Goal: Task Accomplishment & Management: Manage account settings

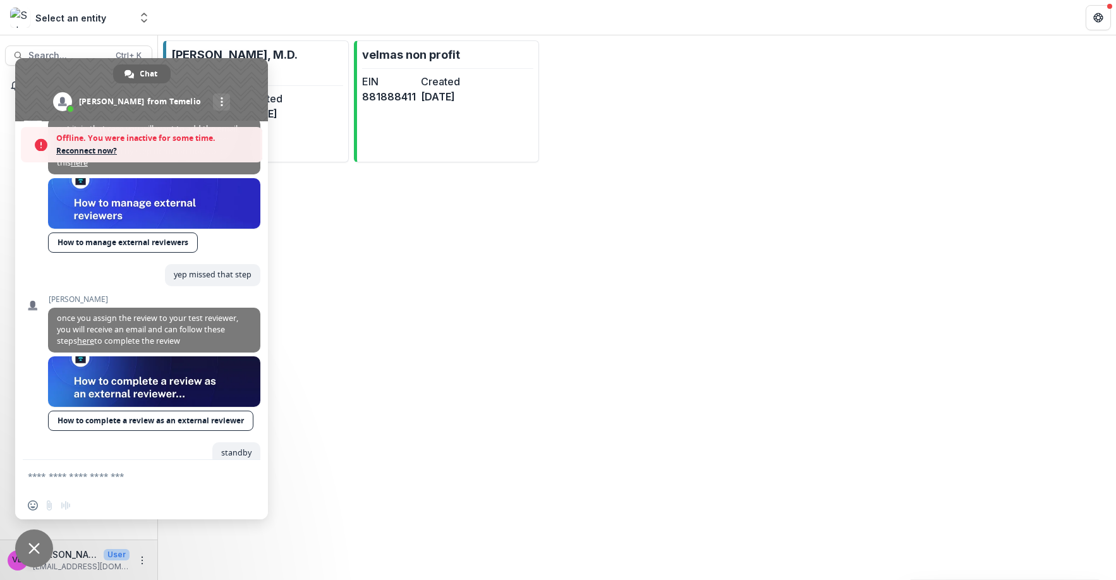
scroll to position [1216, 0]
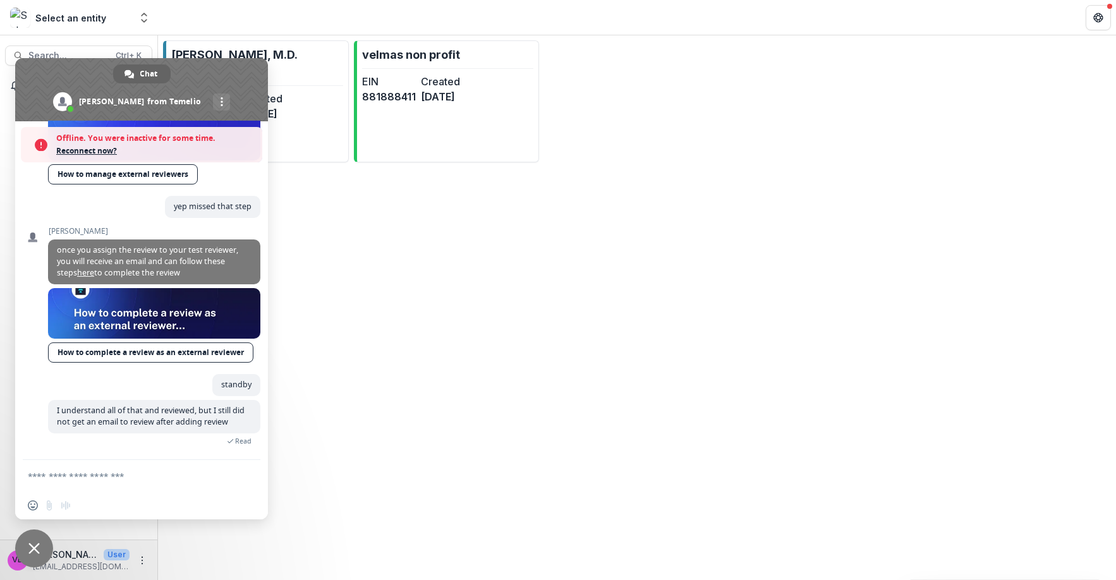
click at [159, 486] on form at bounding box center [128, 477] width 200 height 34
click at [96, 476] on textarea "Compose your message..." at bounding box center [128, 476] width 200 height 11
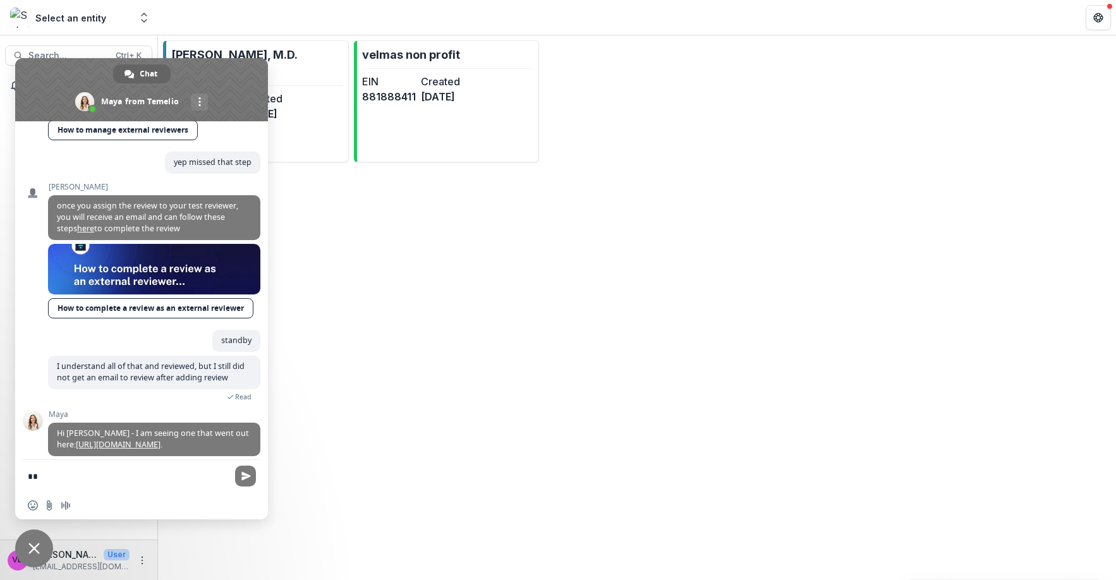
scroll to position [1290, 0]
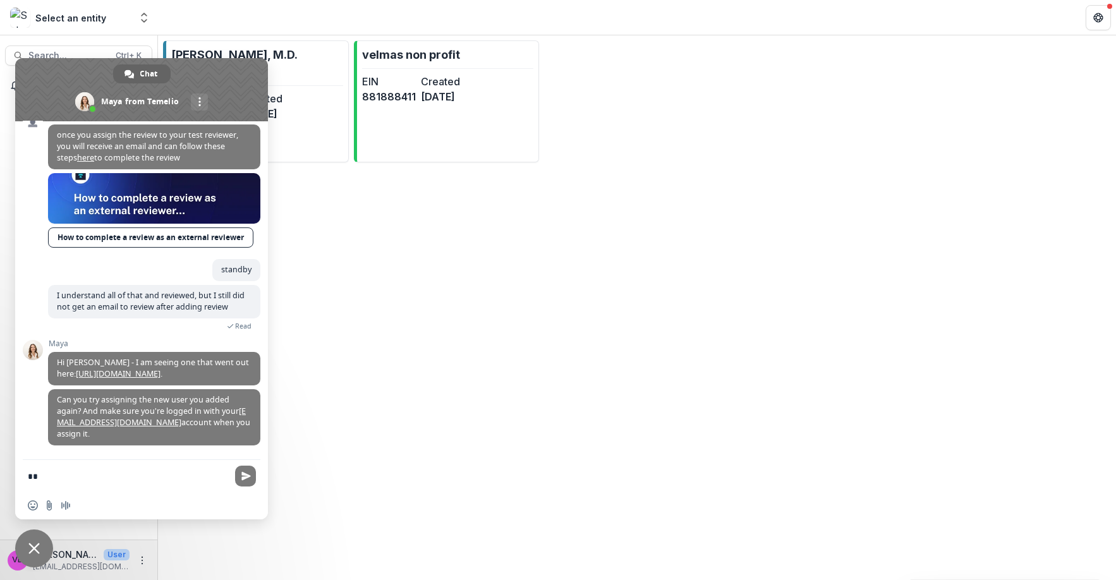
type textarea "*"
type textarea "**********"
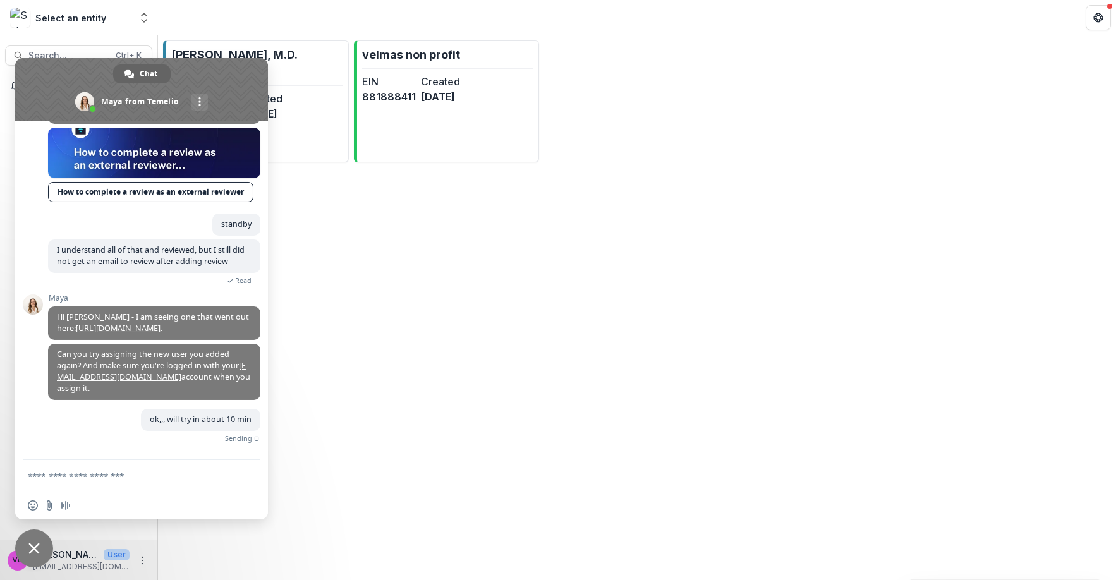
scroll to position [1321, 0]
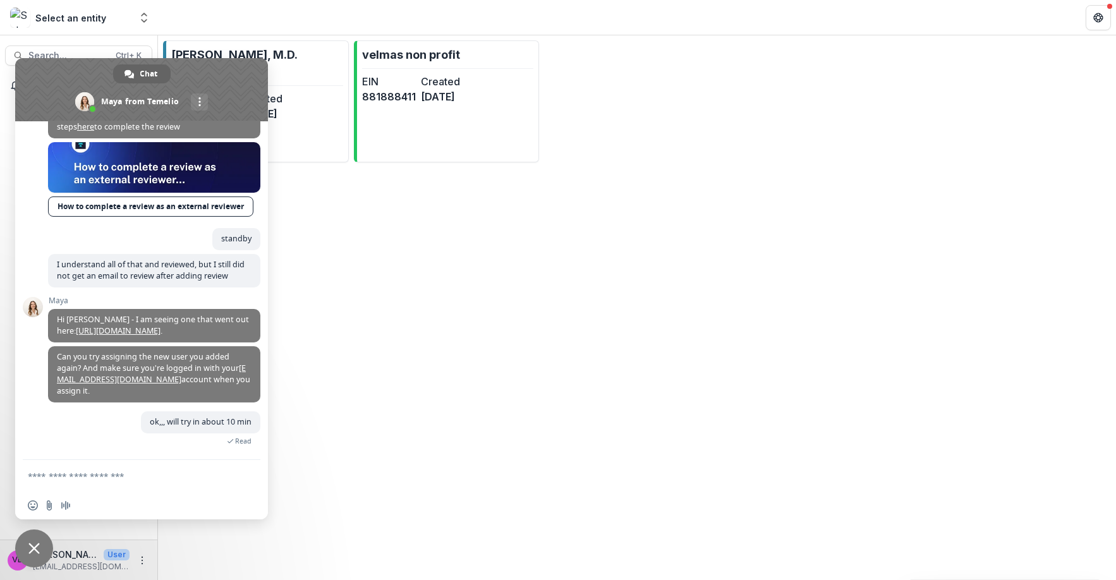
click at [161, 336] on link "[URL][DOMAIN_NAME]" at bounding box center [118, 331] width 85 height 11
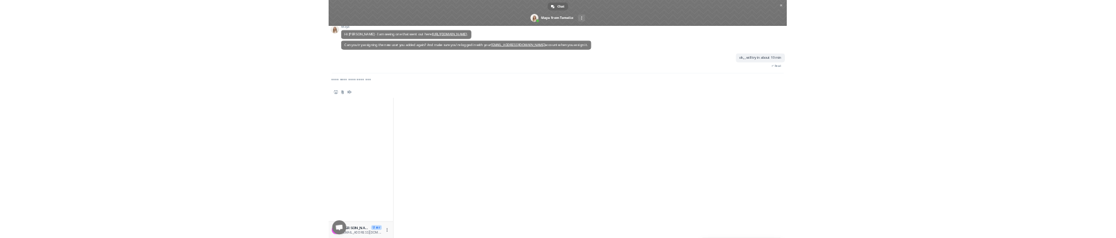
scroll to position [1001, 0]
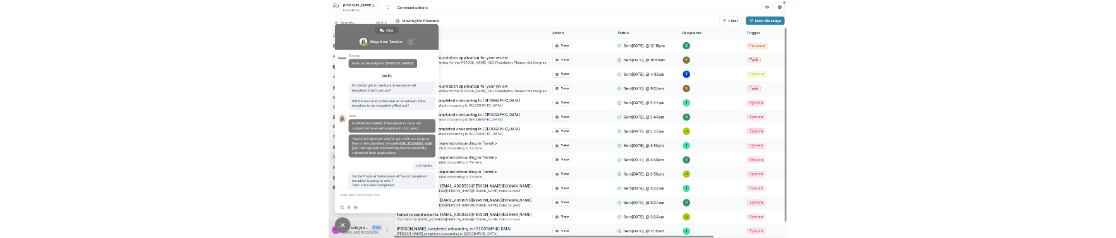
scroll to position [1298, 0]
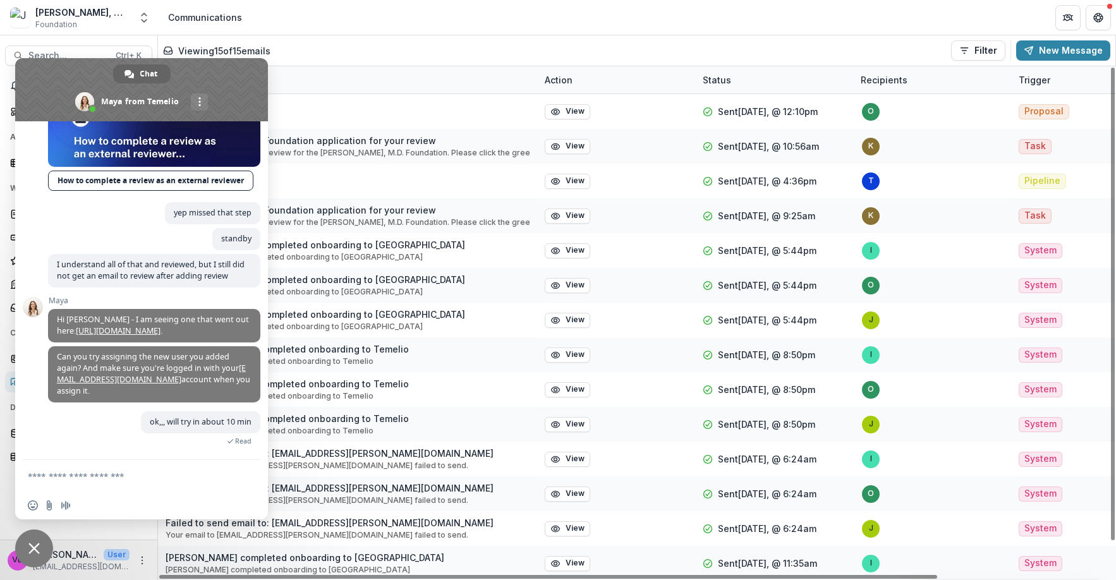
click at [423, 99] on div "<No subject> <No body>" at bounding box center [347, 111] width 379 height 35
drag, startPoint x: 27, startPoint y: 549, endPoint x: 33, endPoint y: 553, distance: 7.4
click at [28, 552] on span "Close chat" at bounding box center [34, 549] width 38 height 38
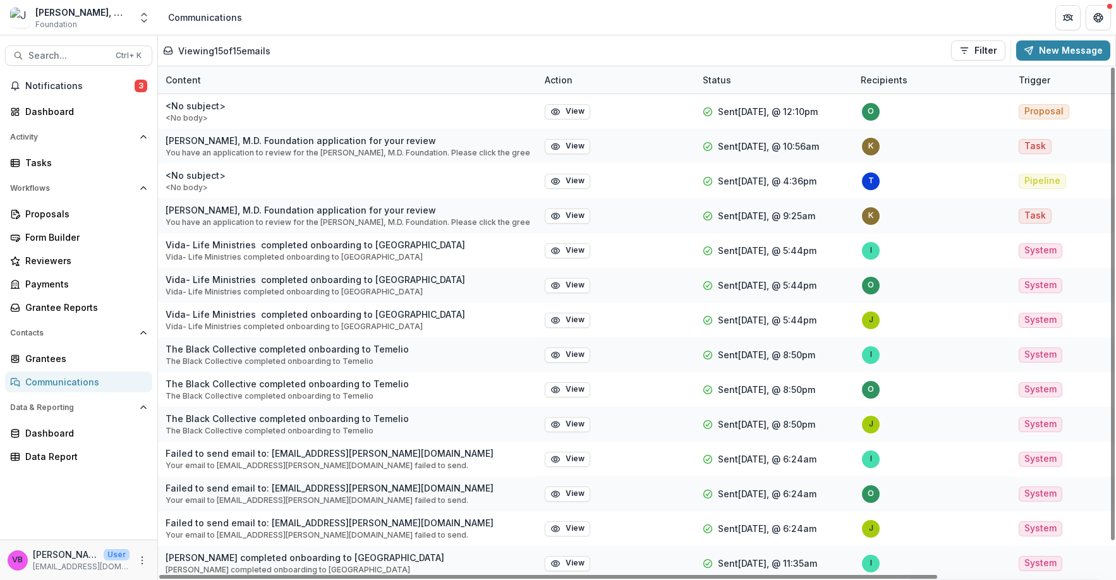
click at [435, 119] on div "<No subject> <No body>" at bounding box center [347, 111] width 379 height 35
click at [561, 111] on button "View" at bounding box center [568, 111] width 46 height 15
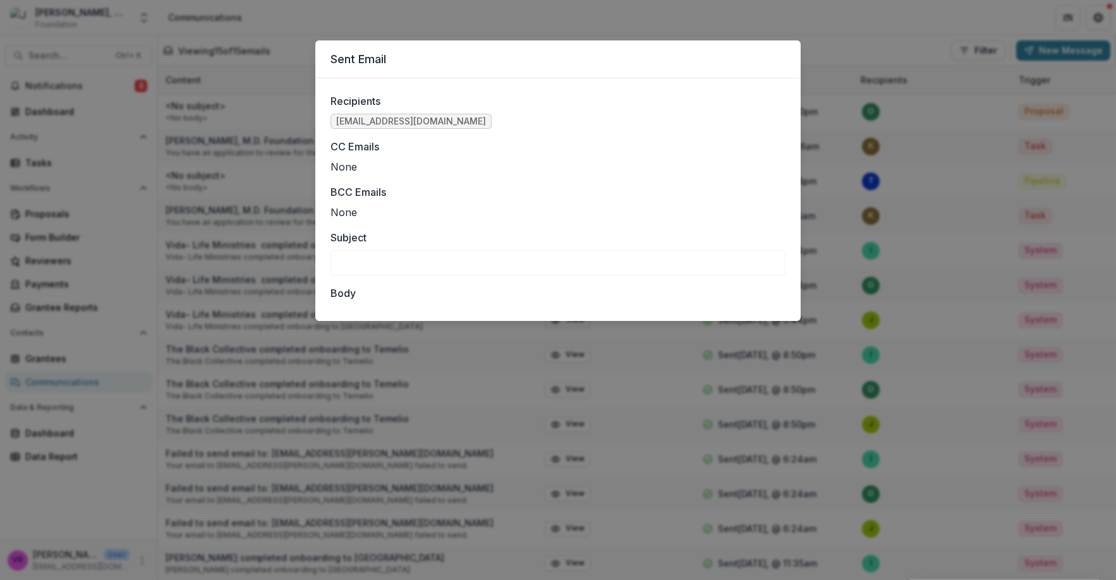
click at [544, 11] on div "Sent Email Recipients olivia4110@gmail.com CC Emails None BCC Emails None Subje…" at bounding box center [558, 290] width 1116 height 580
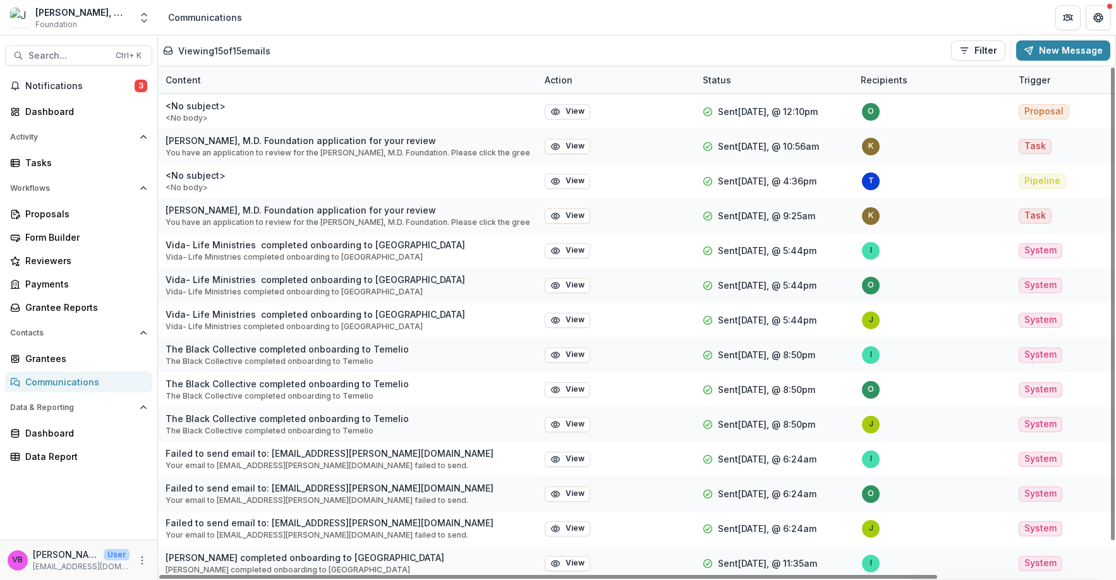
click at [448, 148] on p "You have an application to review for the Joseph A. Bailey II, M.D. Foundation.…" at bounding box center [348, 152] width 364 height 11
click at [571, 147] on button "View" at bounding box center [568, 146] width 46 height 15
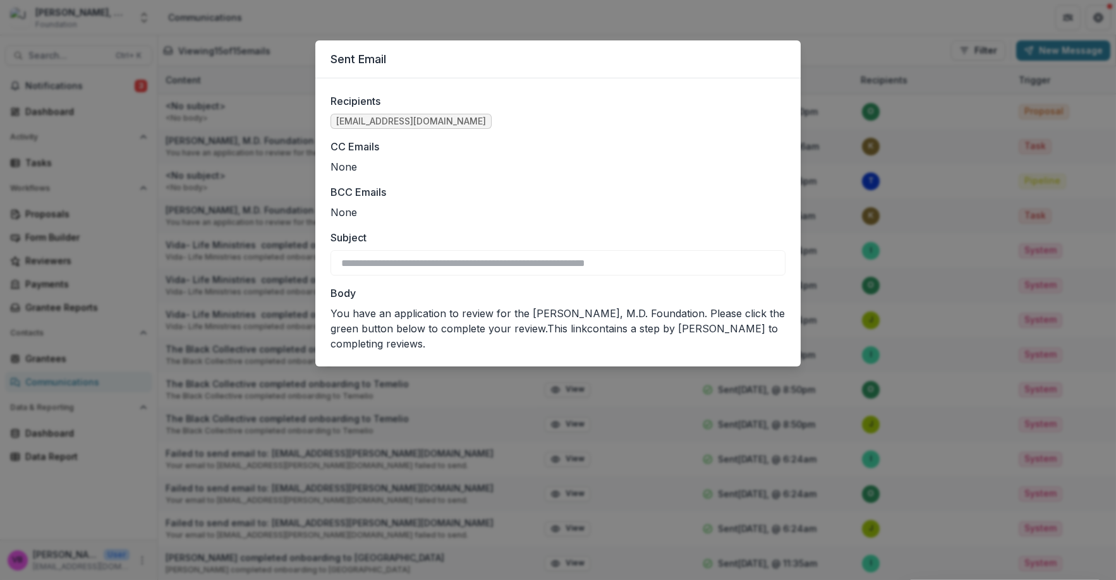
click at [697, 22] on div "**********" at bounding box center [558, 290] width 1116 height 580
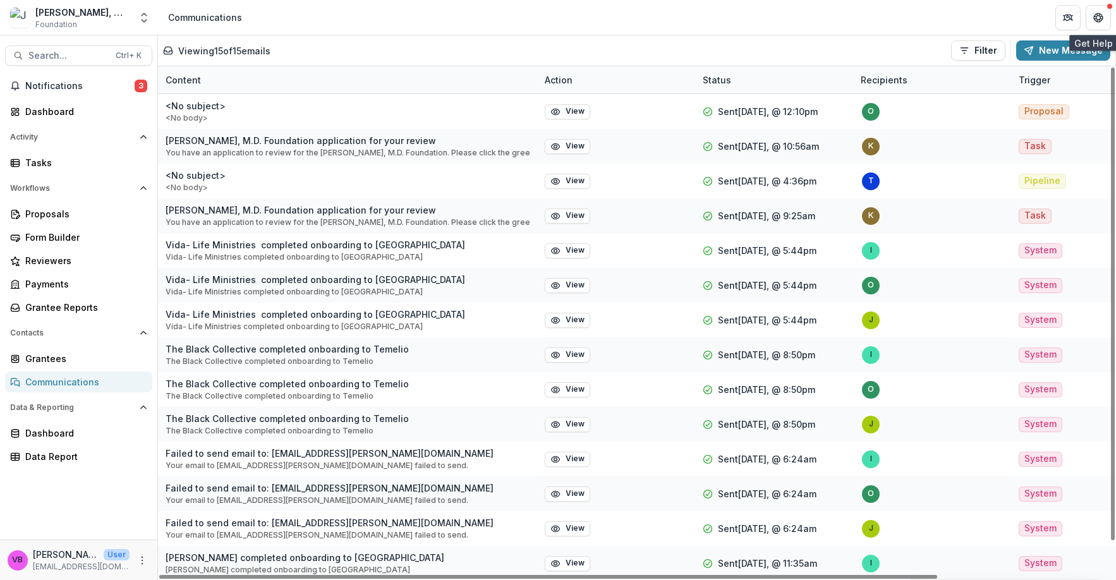
click at [1108, 16] on button "Get Help" at bounding box center [1098, 17] width 25 height 25
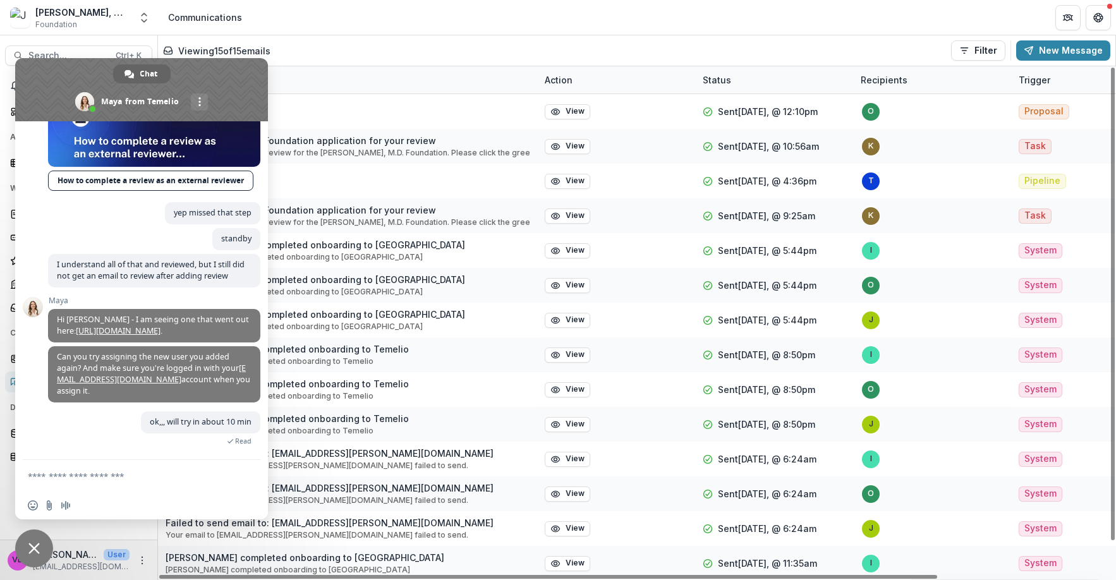
click at [301, 20] on header "Communications" at bounding box center [637, 17] width 958 height 35
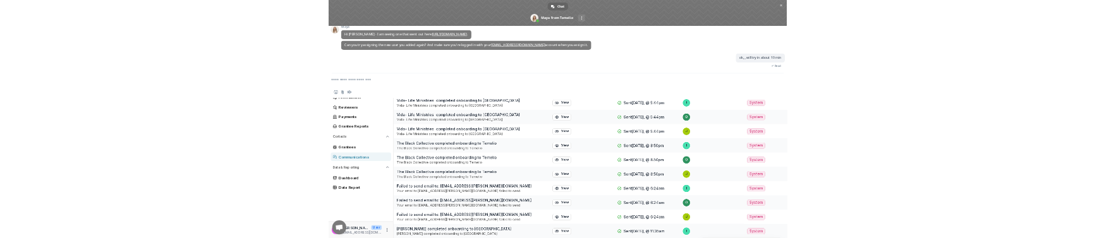
scroll to position [1001, 0]
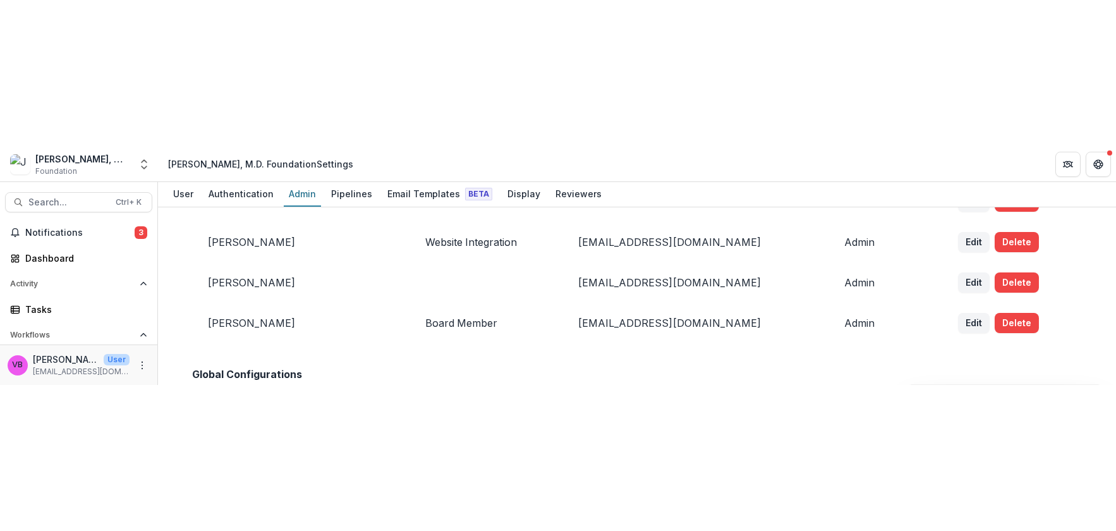
scroll to position [79, 0]
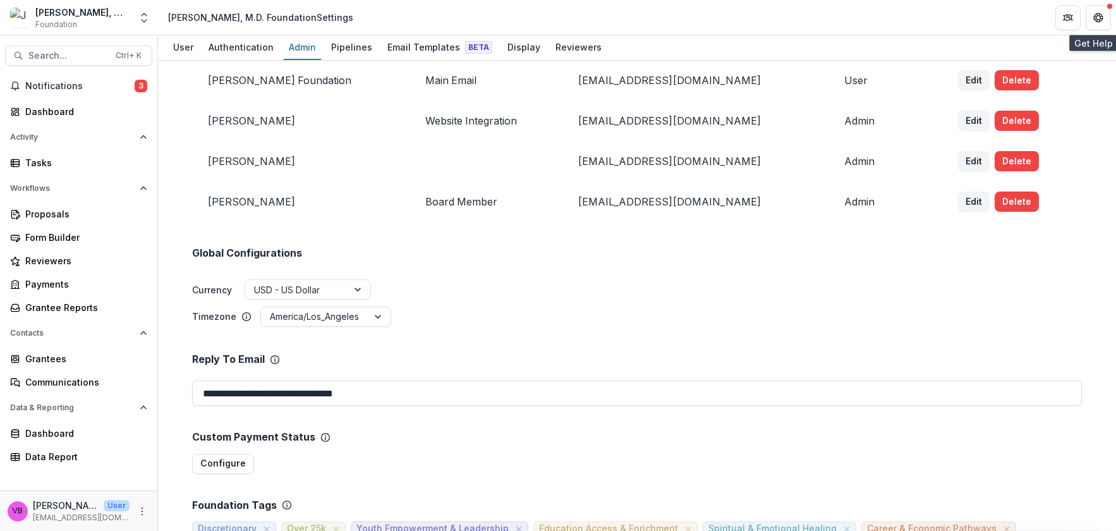
click at [1103, 15] on icon "Get Help" at bounding box center [1099, 18] width 10 height 10
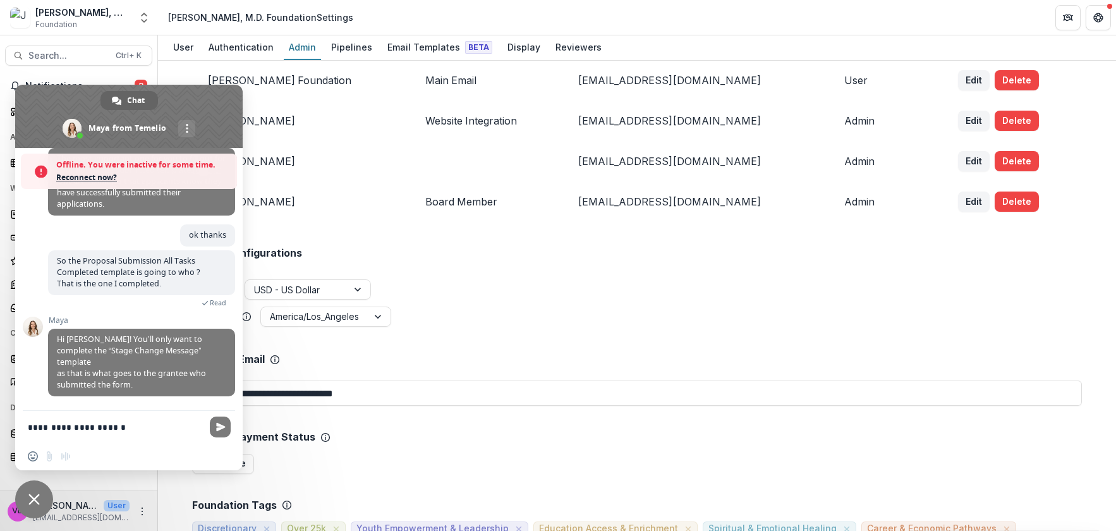
scroll to position [270, 0]
click at [102, 179] on span "Reconnect now?" at bounding box center [143, 177] width 174 height 13
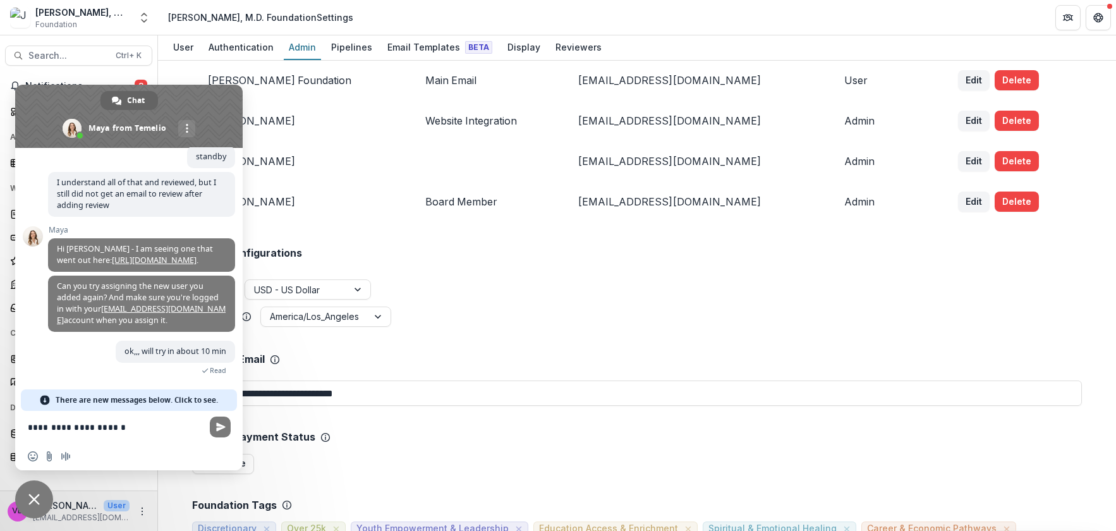
scroll to position [1477, 0]
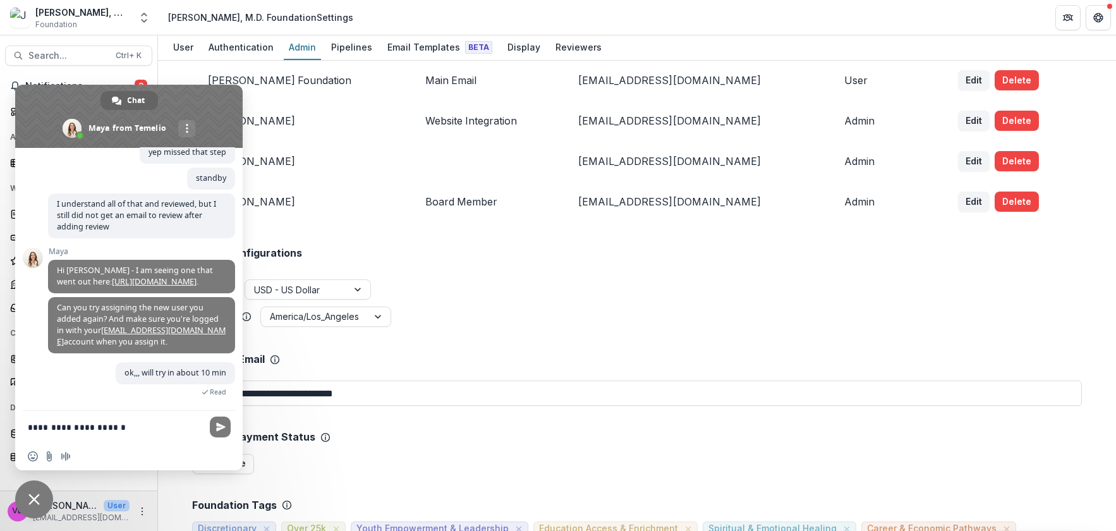
click at [388, 238] on div "Global Configurations Currency USD - US Dollar Timezone America/Los_Angeles" at bounding box center [637, 275] width 890 height 106
click at [30, 238] on span "Close chat" at bounding box center [34, 499] width 38 height 38
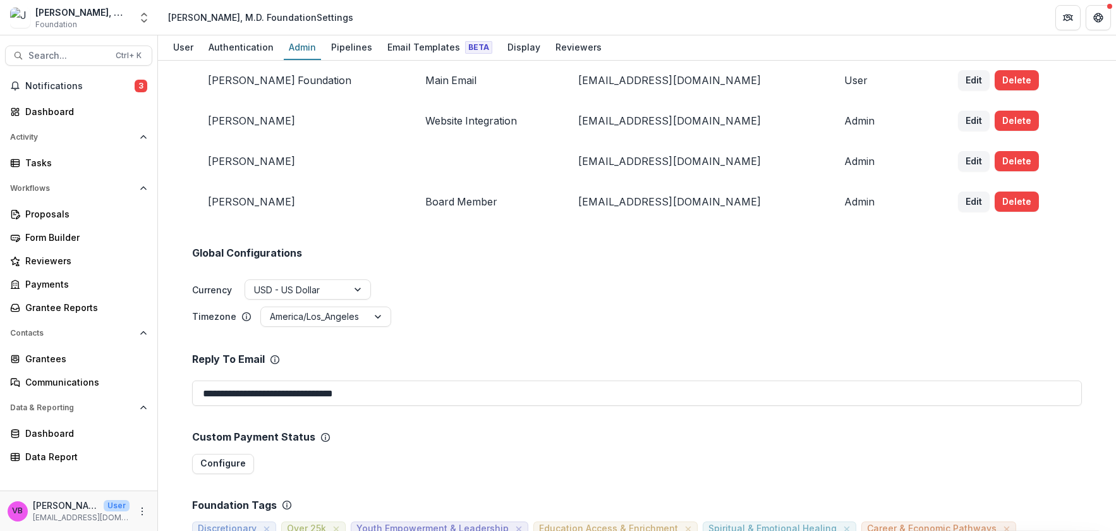
click at [143, 19] on icon "Open entity switcher" at bounding box center [144, 17] width 13 height 13
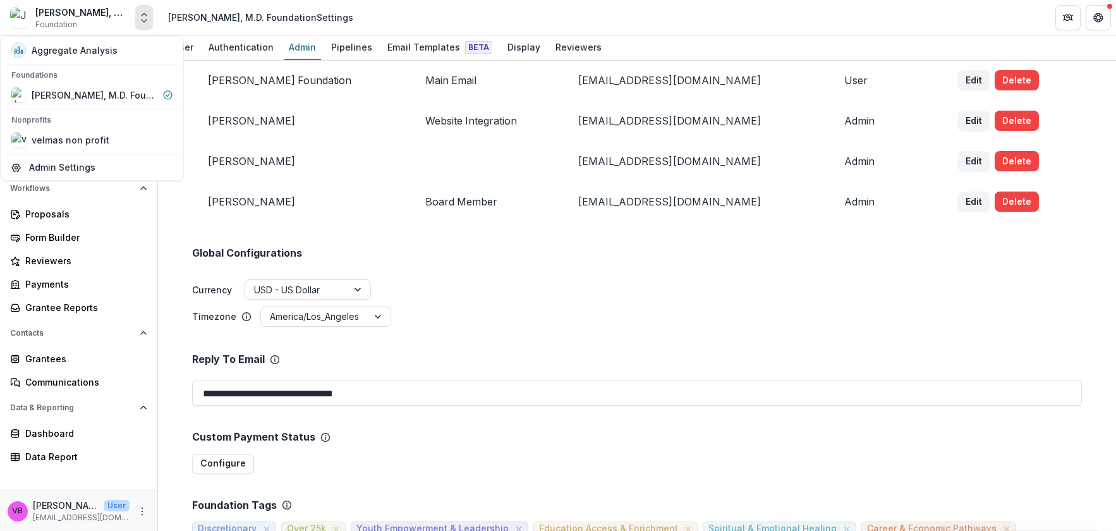
click at [97, 12] on div "[PERSON_NAME], M.D. Foundation" at bounding box center [82, 12] width 95 height 13
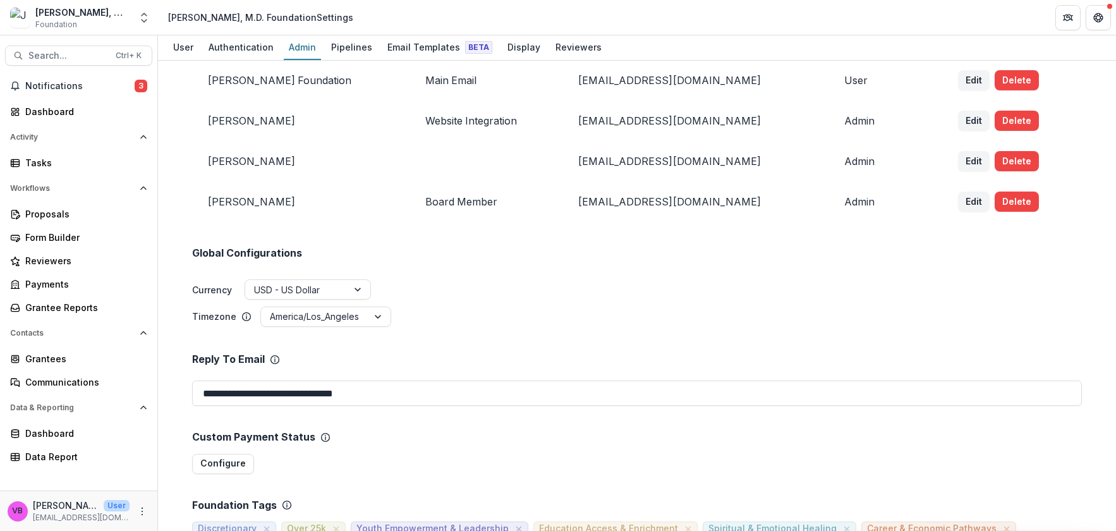
click at [97, 12] on div "[PERSON_NAME], M.D. Foundation" at bounding box center [82, 12] width 95 height 13
click at [95, 238] on p "[EMAIL_ADDRESS][DOMAIN_NAME]" at bounding box center [81, 517] width 97 height 11
click at [92, 238] on p "[EMAIL_ADDRESS][DOMAIN_NAME]" at bounding box center [81, 517] width 97 height 11
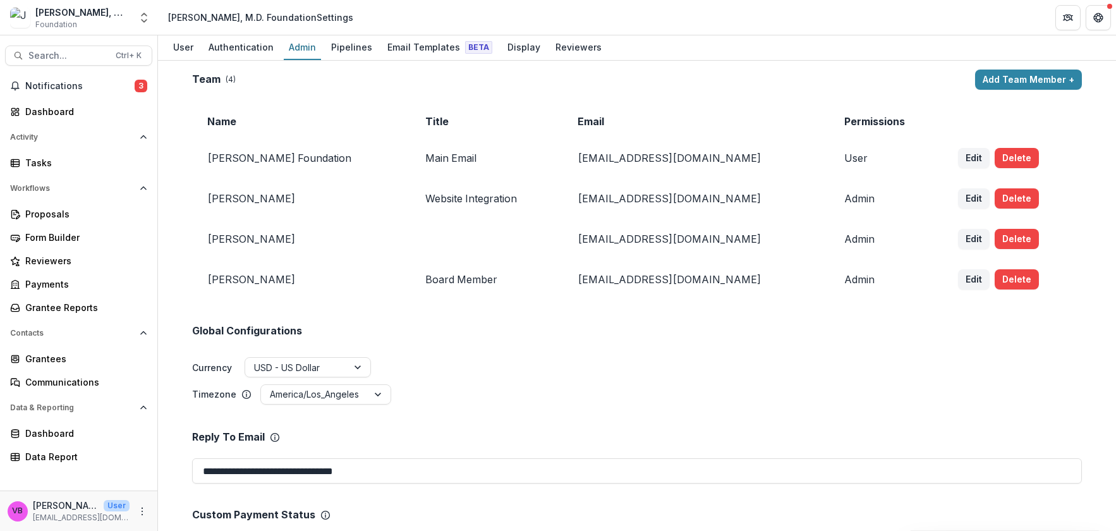
scroll to position [0, 0]
click at [570, 43] on div "Reviewers" at bounding box center [579, 47] width 56 height 18
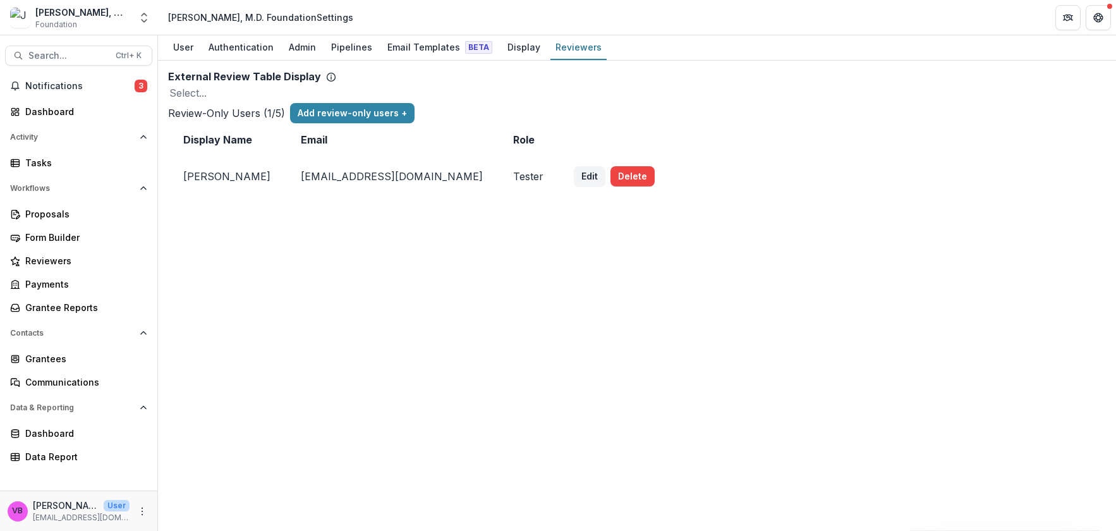
click at [655, 186] on button "Delete" at bounding box center [633, 176] width 44 height 20
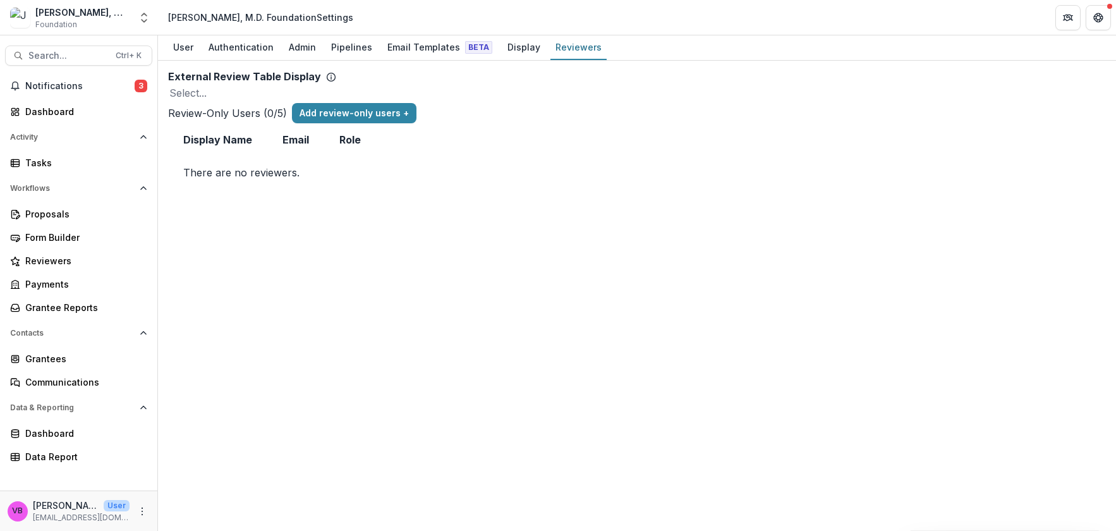
click at [575, 51] on div "Reviewers" at bounding box center [579, 47] width 56 height 18
click at [508, 97] on div at bounding box center [637, 93] width 936 height 18
click at [480, 238] on div "External Review Table Display To pick up a draggable item, press the space bar.…" at bounding box center [637, 296] width 958 height 470
click at [417, 123] on button "Add review-only users +" at bounding box center [354, 113] width 125 height 20
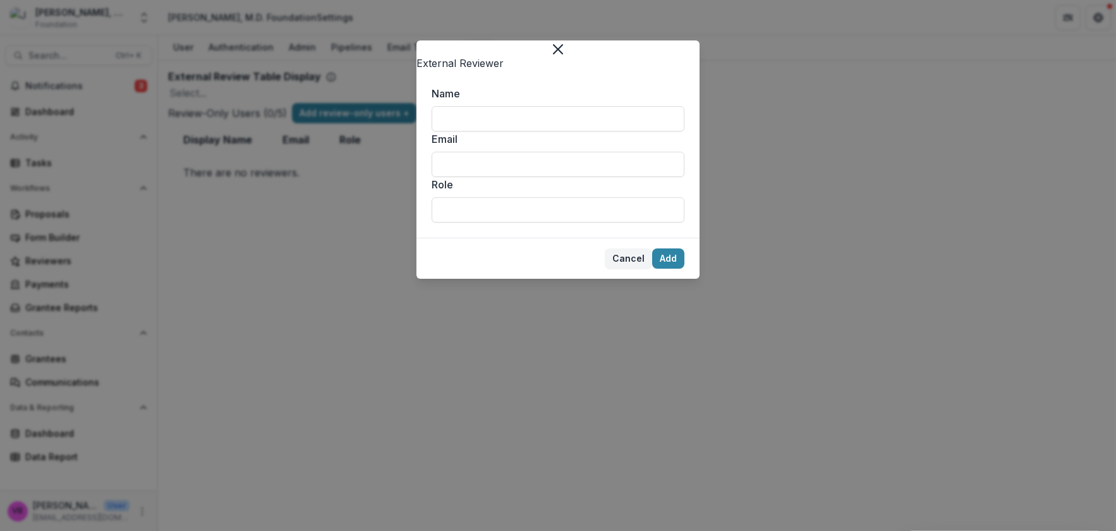
click at [529, 114] on div "Name" at bounding box center [558, 109] width 253 height 46
click at [530, 126] on input "Name" at bounding box center [558, 118] width 253 height 25
type input "*****"
click at [527, 177] on input "Email" at bounding box center [558, 164] width 253 height 25
type input "**********"
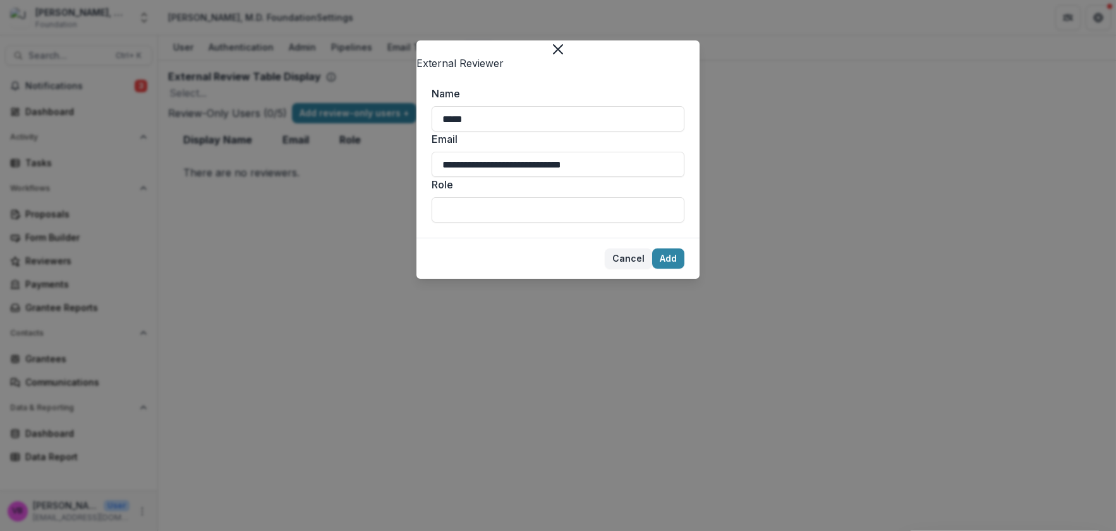
click at [560, 223] on input "Role" at bounding box center [558, 209] width 253 height 25
type input "******"
click at [673, 238] on button "Add" at bounding box center [668, 258] width 32 height 20
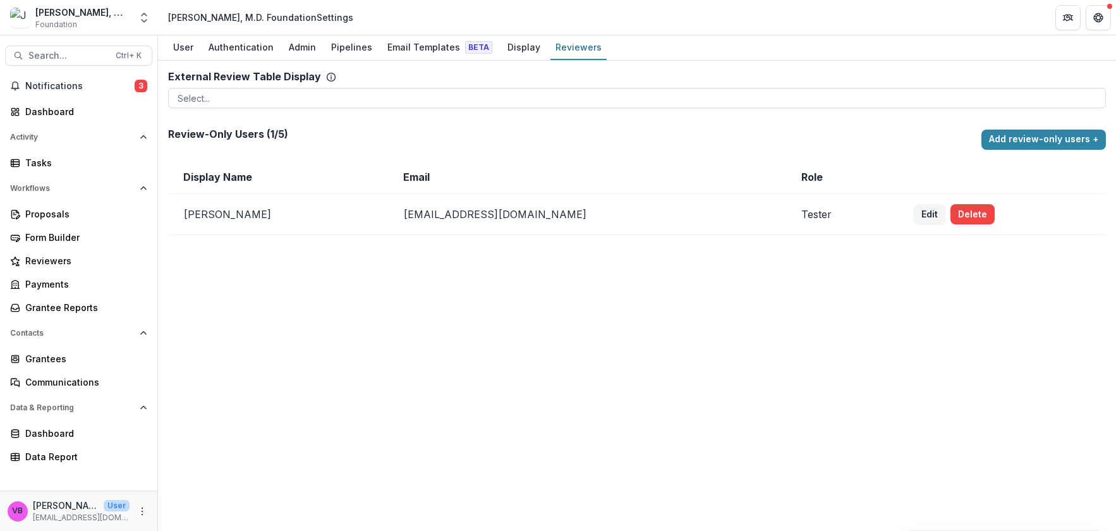
click at [98, 89] on span "Notifications" at bounding box center [79, 86] width 109 height 11
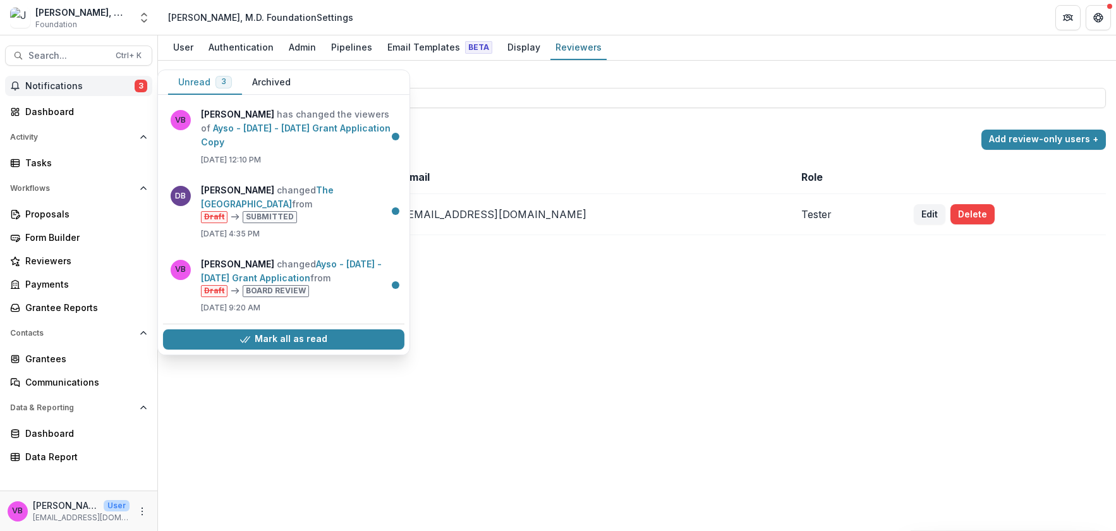
click at [272, 126] on link "Ayso - 2025 - 2025 Grant Application Copy" at bounding box center [296, 135] width 190 height 25
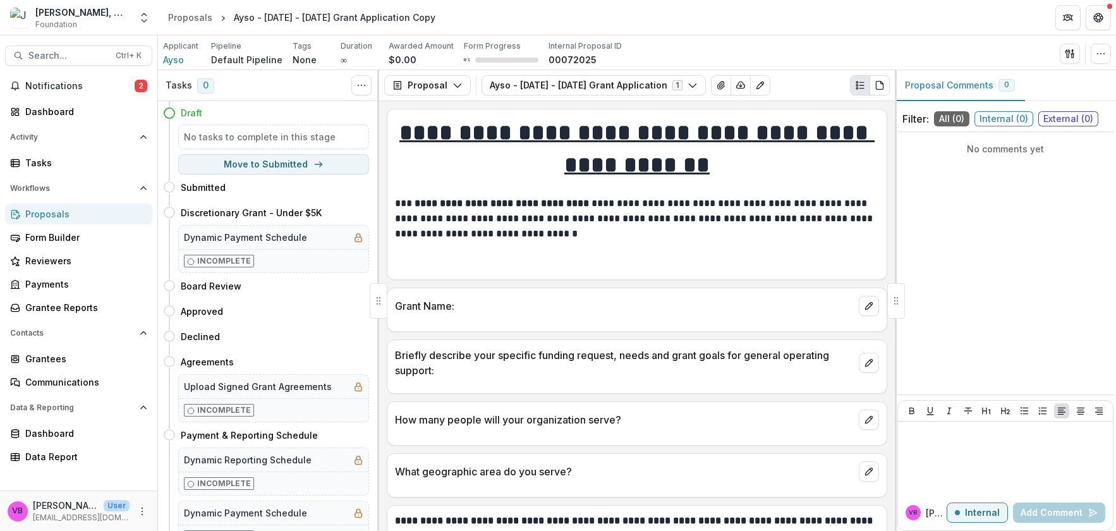
click at [226, 286] on h4 "Board Review" at bounding box center [211, 285] width 61 height 13
click at [223, 289] on h4 "Board Review" at bounding box center [211, 285] width 61 height 13
drag, startPoint x: 184, startPoint y: 111, endPoint x: 176, endPoint y: 186, distance: 75.6
click at [176, 186] on div "Expand Previous 0 Stages Draft No tasks to complete in this stage Move to Submi…" at bounding box center [268, 316] width 221 height 430
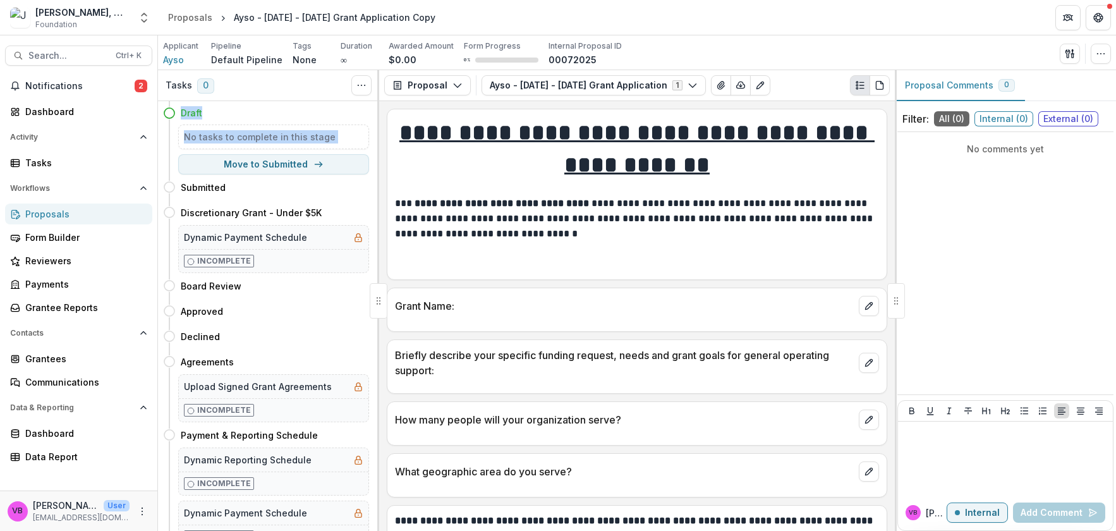
click at [315, 159] on icon "button" at bounding box center [319, 164] width 10 height 10
select select "*********"
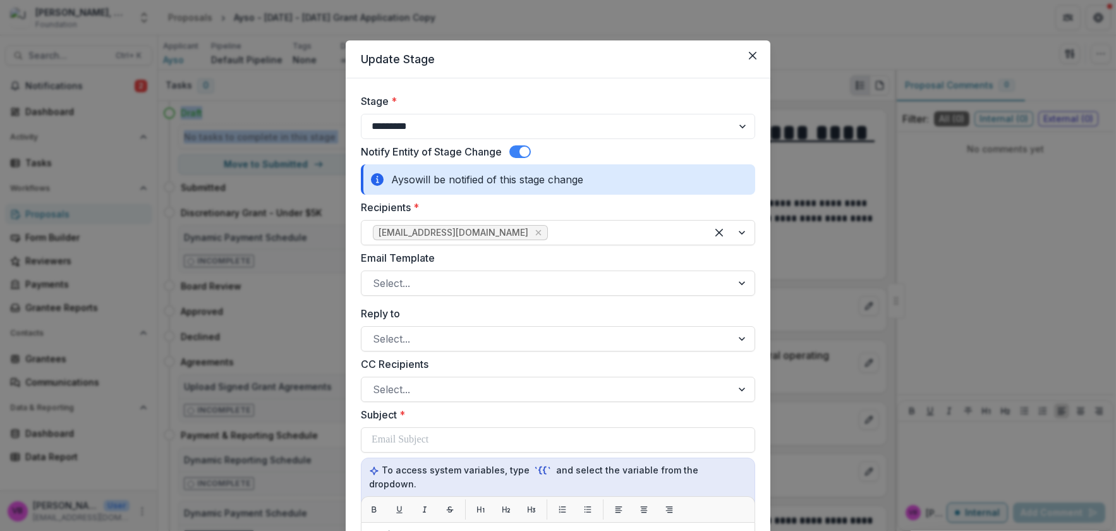
drag, startPoint x: 755, startPoint y: 57, endPoint x: 749, endPoint y: 53, distance: 7.9
click at [755, 57] on button "Close" at bounding box center [753, 56] width 20 height 20
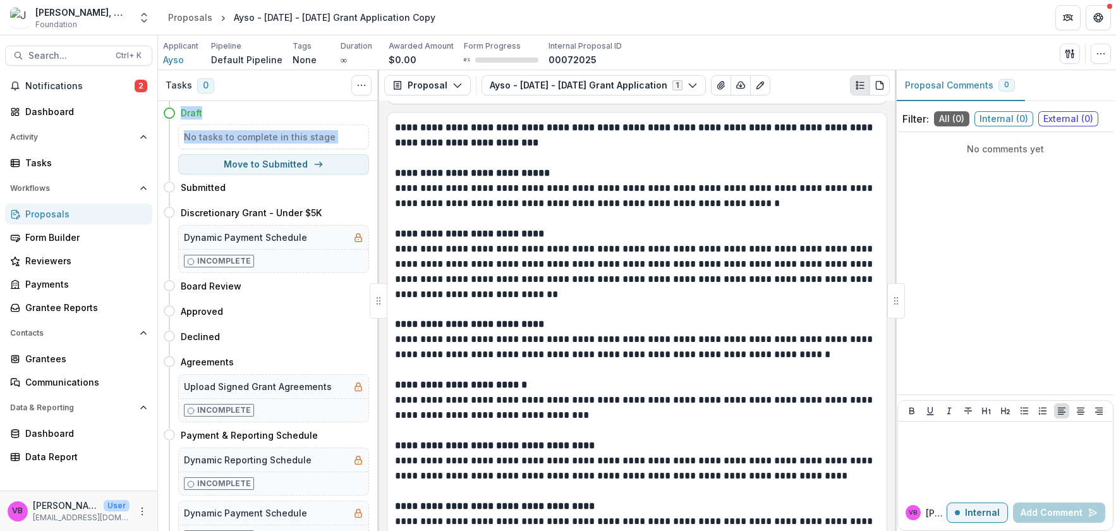
click at [297, 169] on button "Move to Submitted" at bounding box center [273, 164] width 191 height 20
select select "*********"
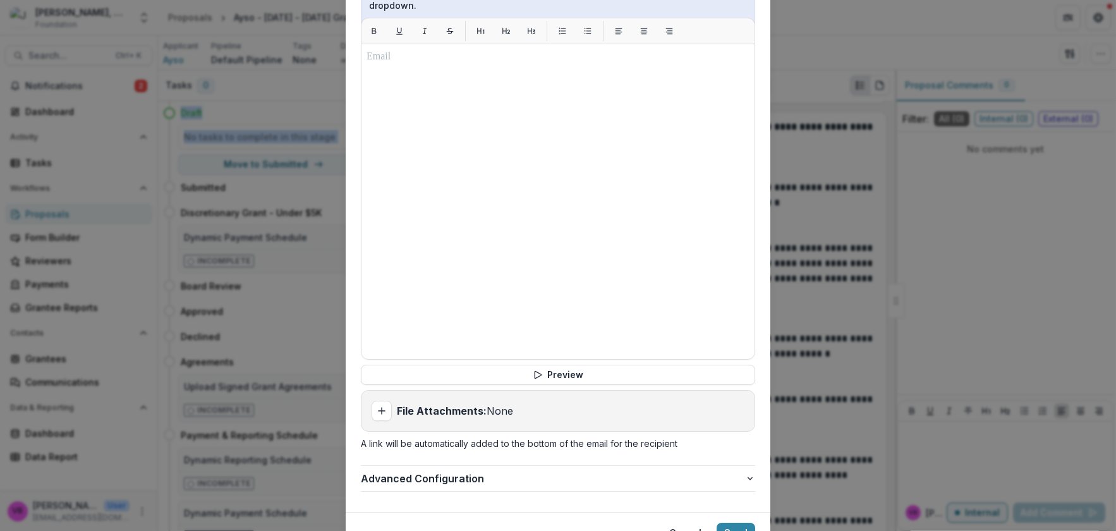
scroll to position [527, 0]
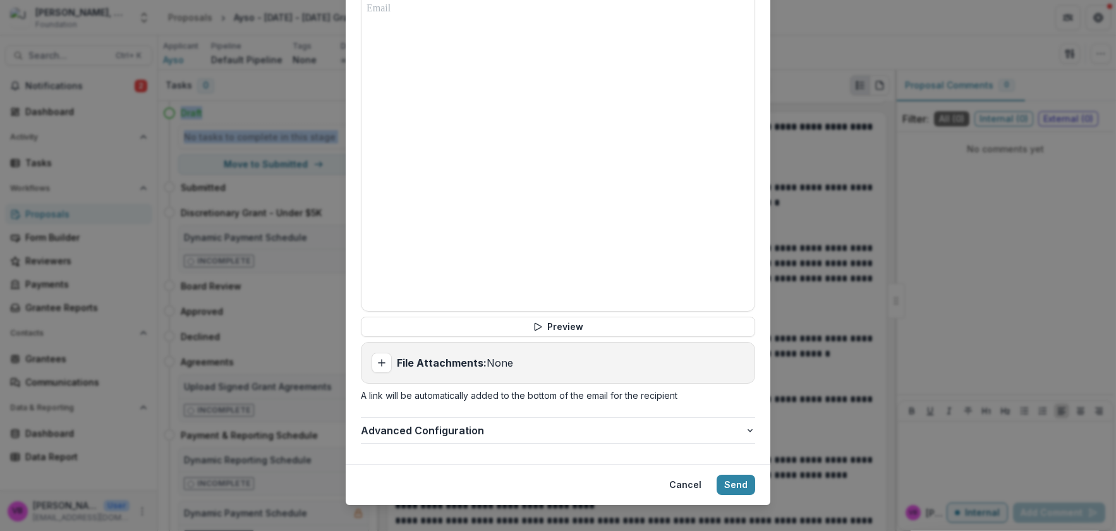
click at [730, 475] on button "Send" at bounding box center [736, 485] width 39 height 20
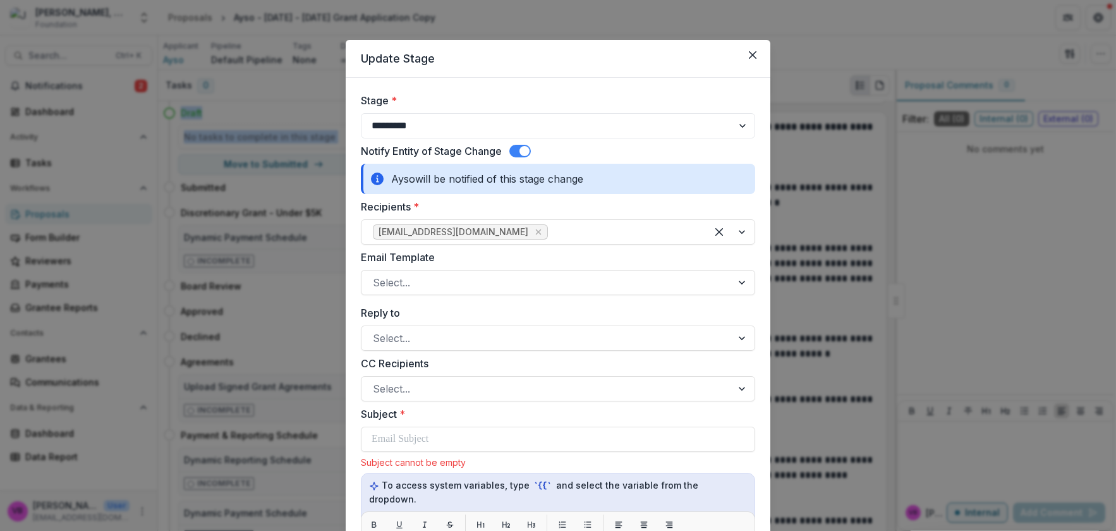
scroll to position [0, 0]
click at [512, 151] on span at bounding box center [520, 151] width 21 height 13
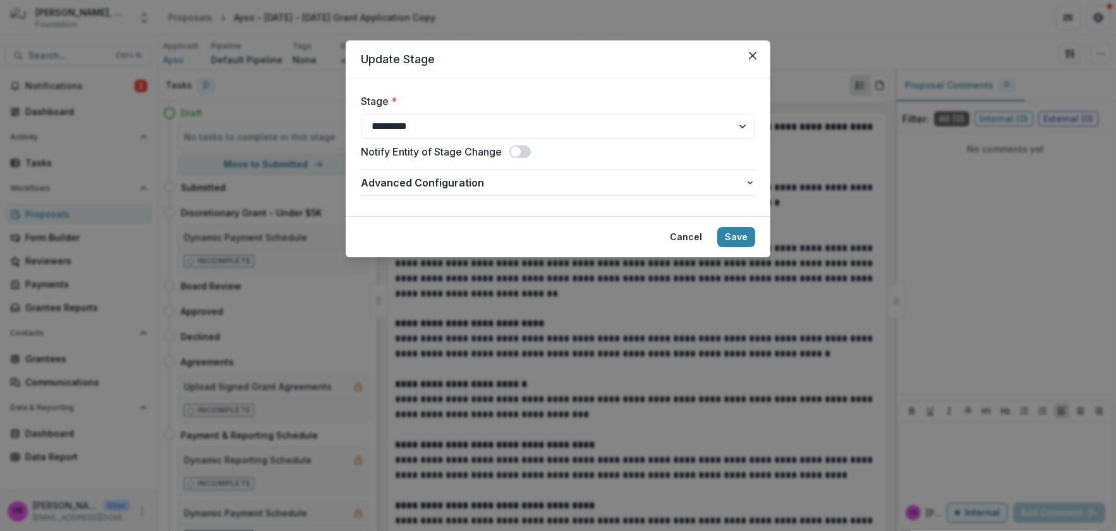
click at [746, 241] on button "Save" at bounding box center [737, 237] width 38 height 20
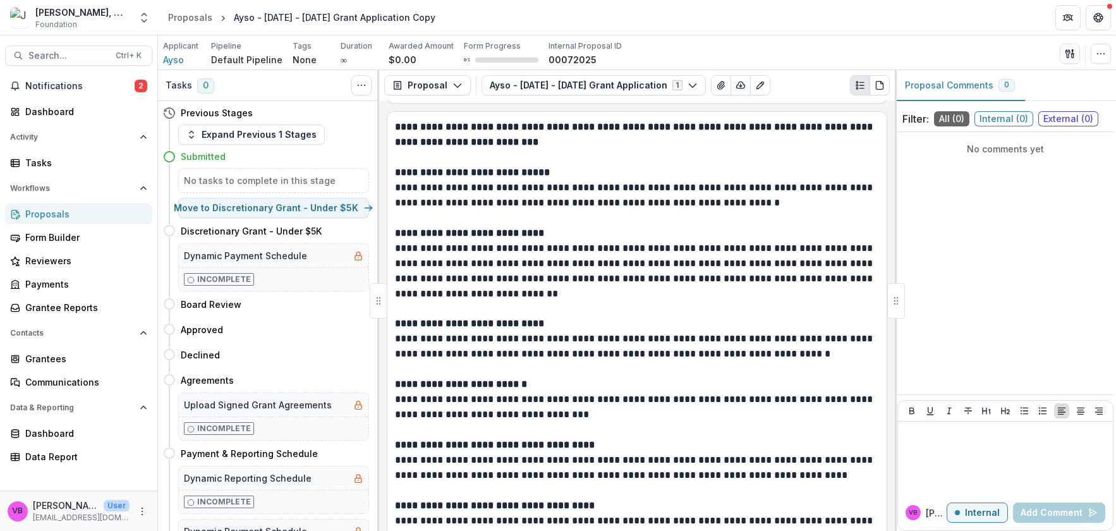
click at [338, 305] on button "Move here" at bounding box center [343, 303] width 52 height 15
select select "**********"
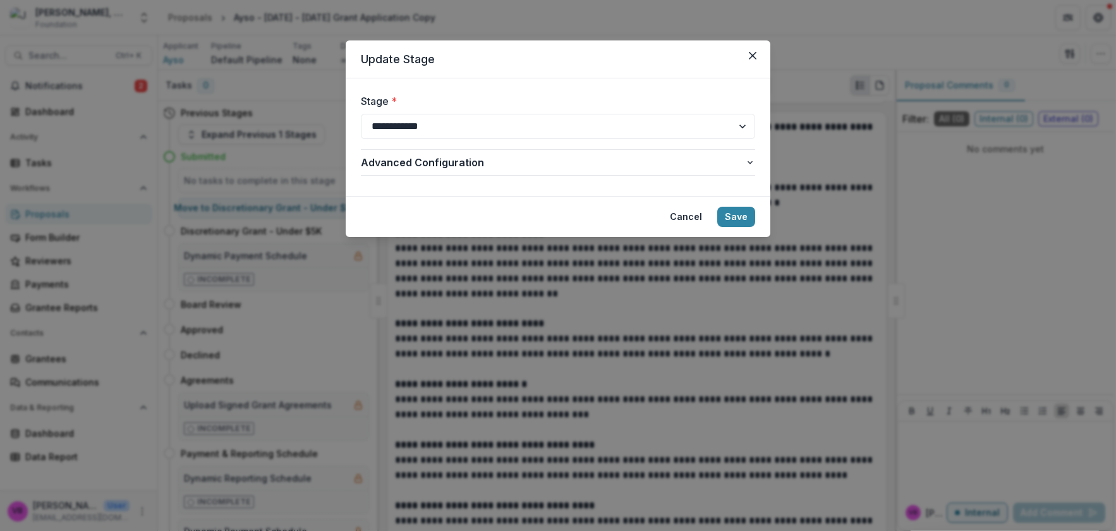
click at [740, 215] on button "Save" at bounding box center [737, 217] width 38 height 20
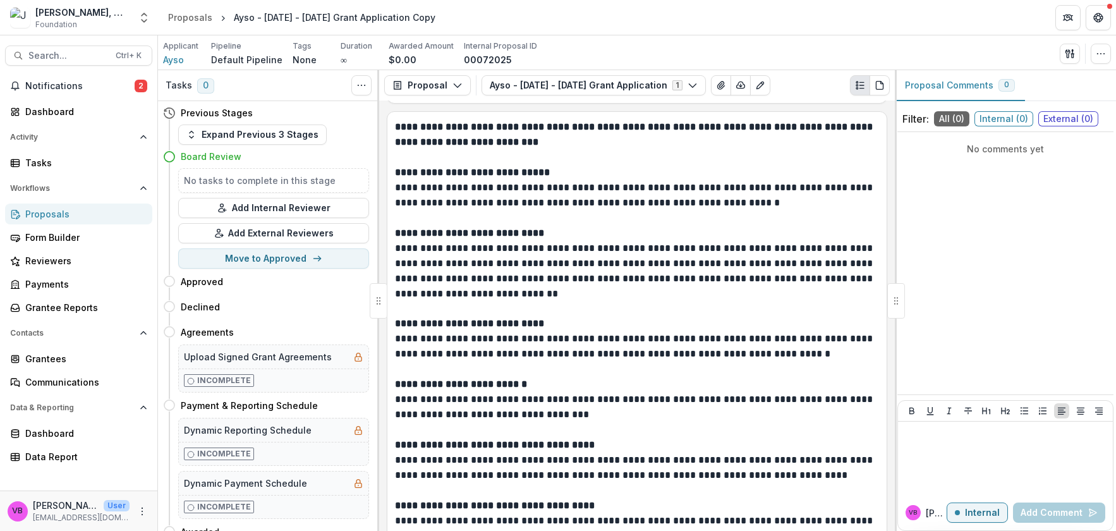
click at [339, 18] on div "Ayso - [DATE] - [DATE] Grant Application Copy" at bounding box center [335, 17] width 202 height 13
click at [618, 83] on button "Ayso - 2025 - 2025 Grant Application 1" at bounding box center [594, 85] width 224 height 20
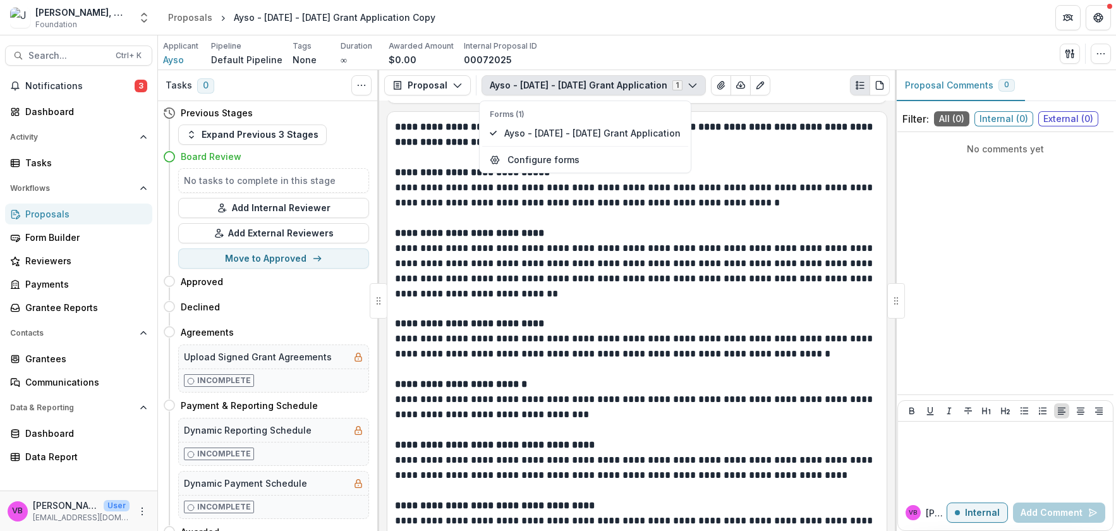
click at [625, 85] on button "Ayso - 2025 - 2025 Grant Application 1" at bounding box center [594, 85] width 224 height 20
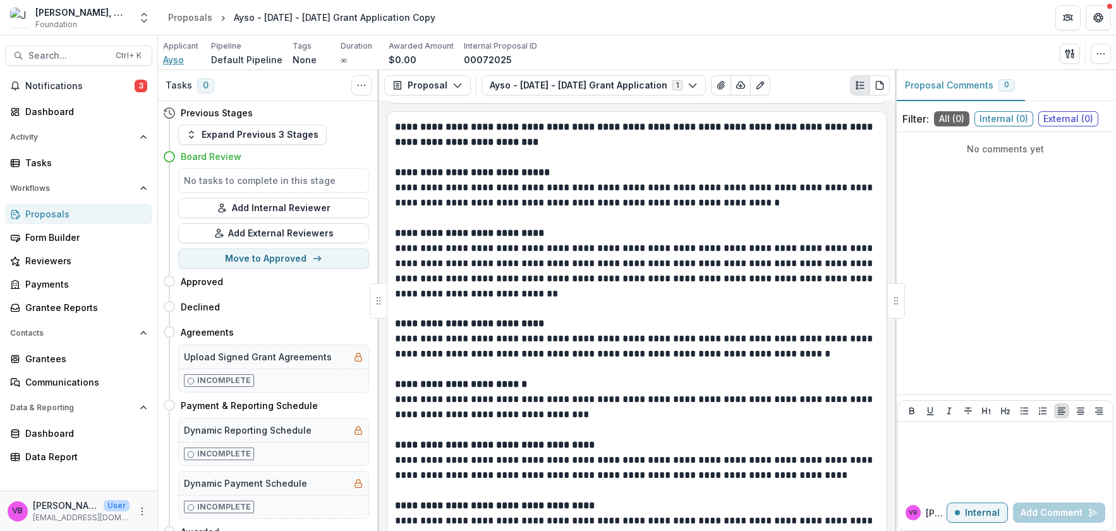
click at [173, 61] on span "Ayso" at bounding box center [173, 59] width 21 height 13
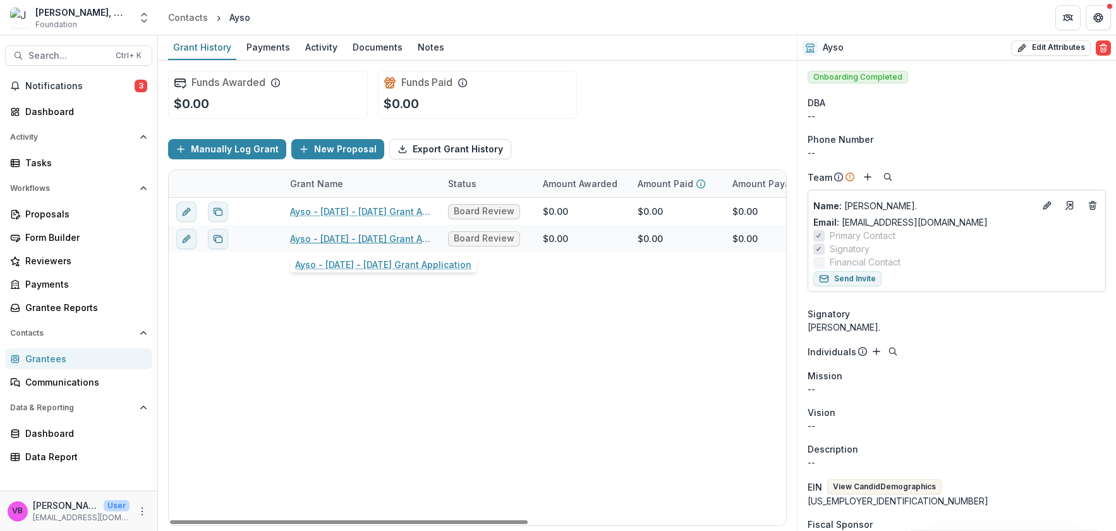
click at [382, 236] on link "Ayso - [DATE] - [DATE] Grant Application" at bounding box center [361, 238] width 143 height 13
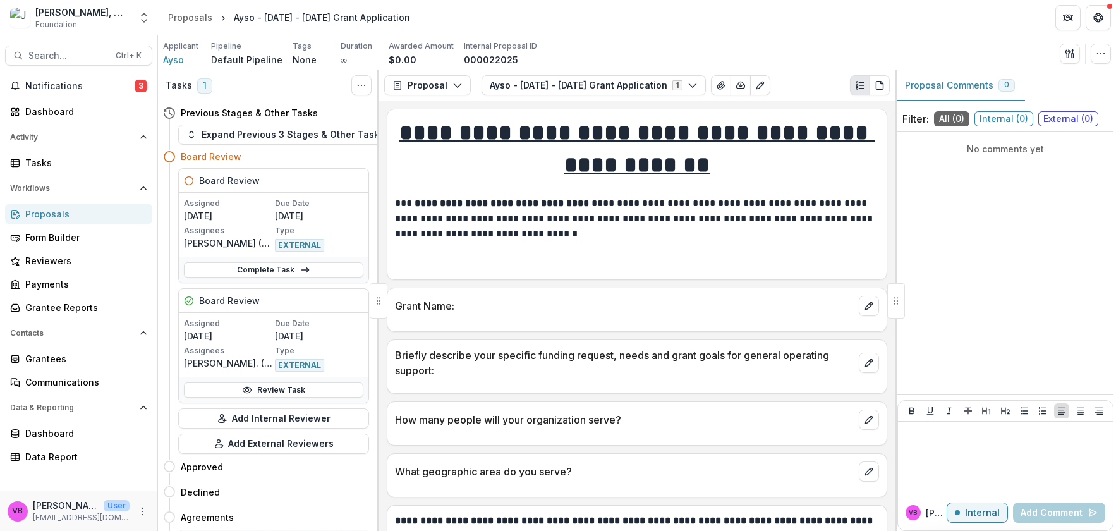
click at [173, 57] on span "Ayso" at bounding box center [173, 59] width 21 height 13
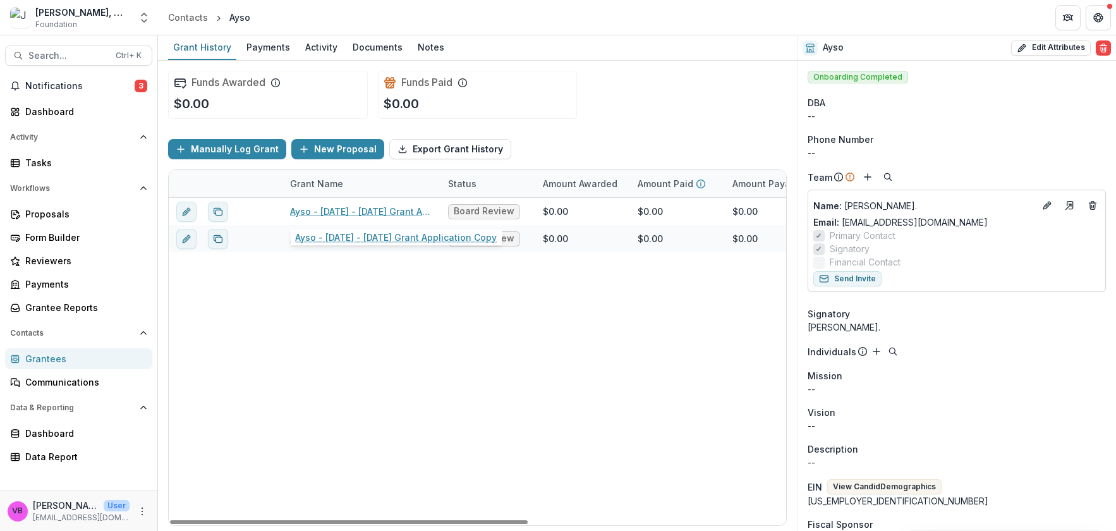
click at [399, 214] on link "Ayso - [DATE] - [DATE] Grant Application Copy" at bounding box center [361, 211] width 143 height 13
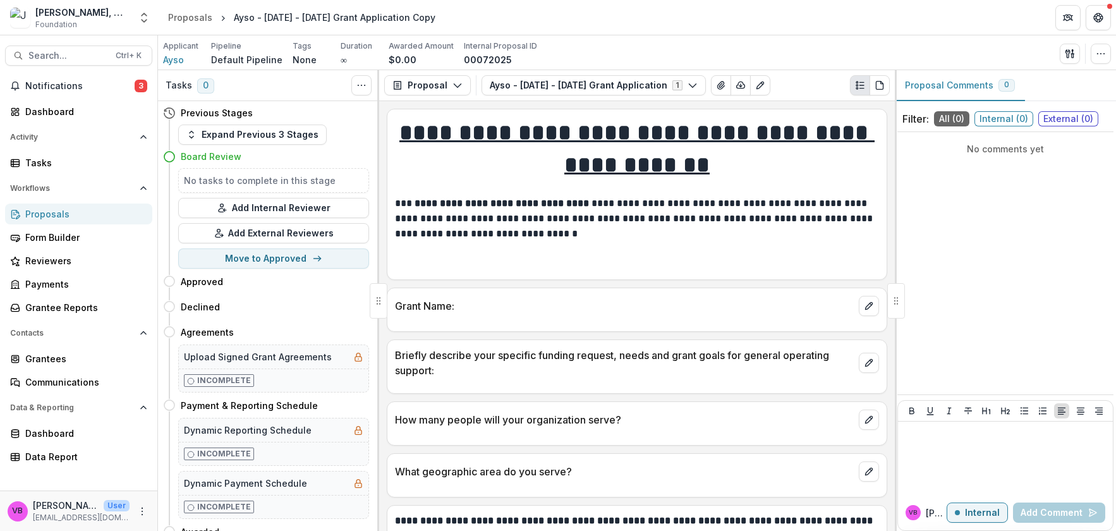
click at [309, 212] on button "Add Internal Reviewer" at bounding box center [273, 208] width 191 height 20
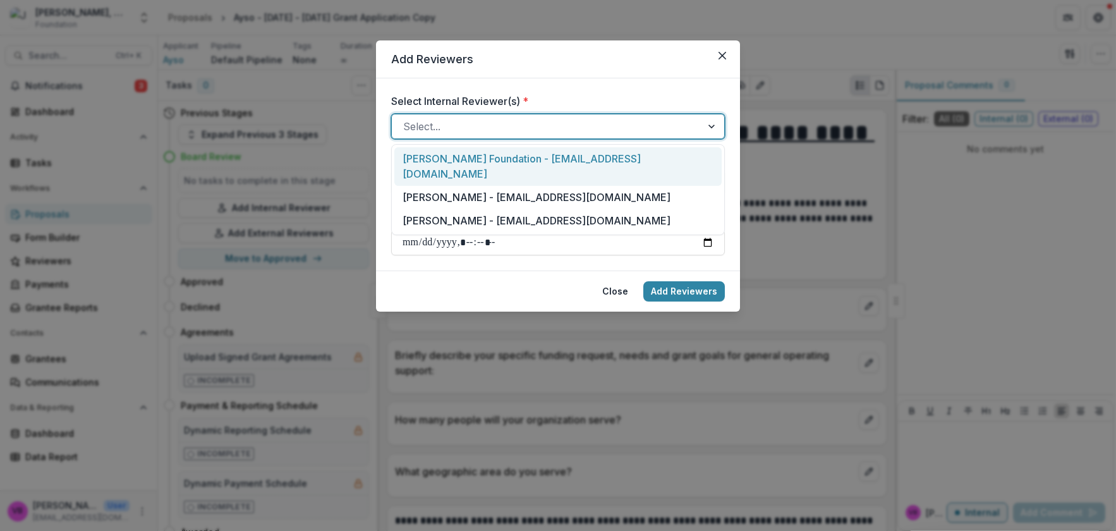
click at [506, 125] on div at bounding box center [546, 127] width 287 height 18
click at [447, 125] on div at bounding box center [546, 127] width 287 height 18
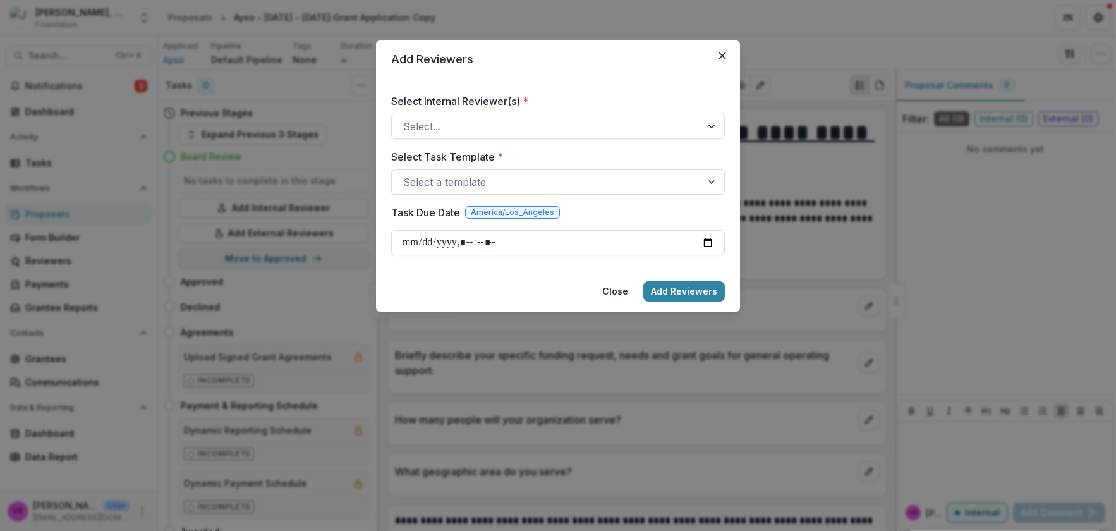
click at [324, 215] on div "Add Reviewers Select Internal Reviewer(s) * Select... Select Task Template * Se…" at bounding box center [558, 265] width 1116 height 531
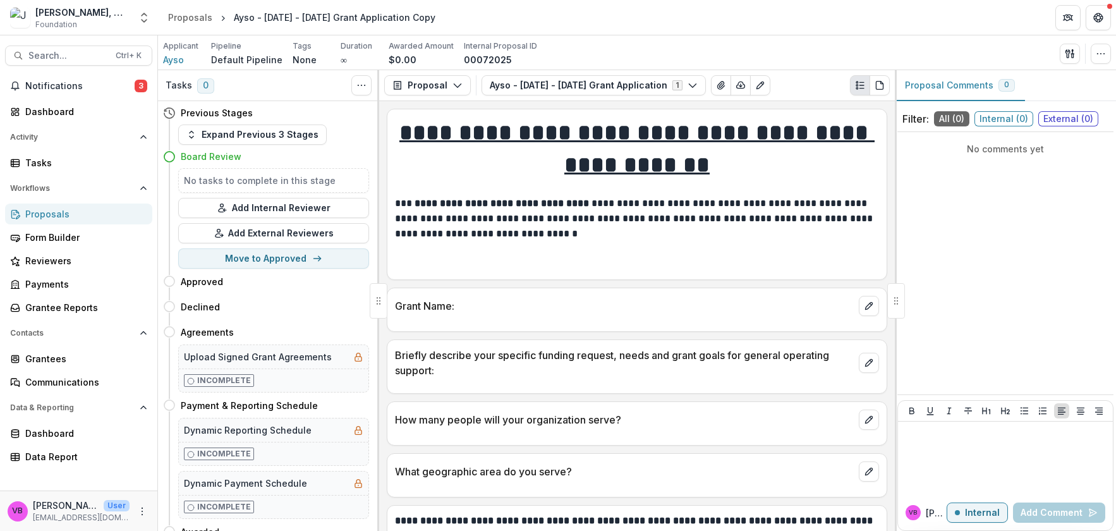
click at [324, 237] on button "Add External Reviewers" at bounding box center [273, 233] width 191 height 20
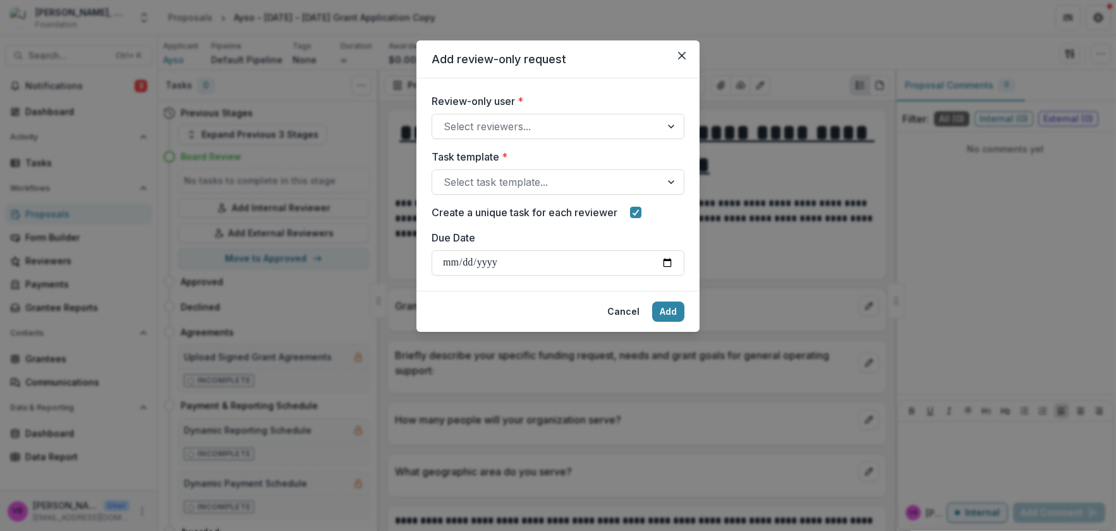
click at [516, 126] on div at bounding box center [547, 127] width 206 height 18
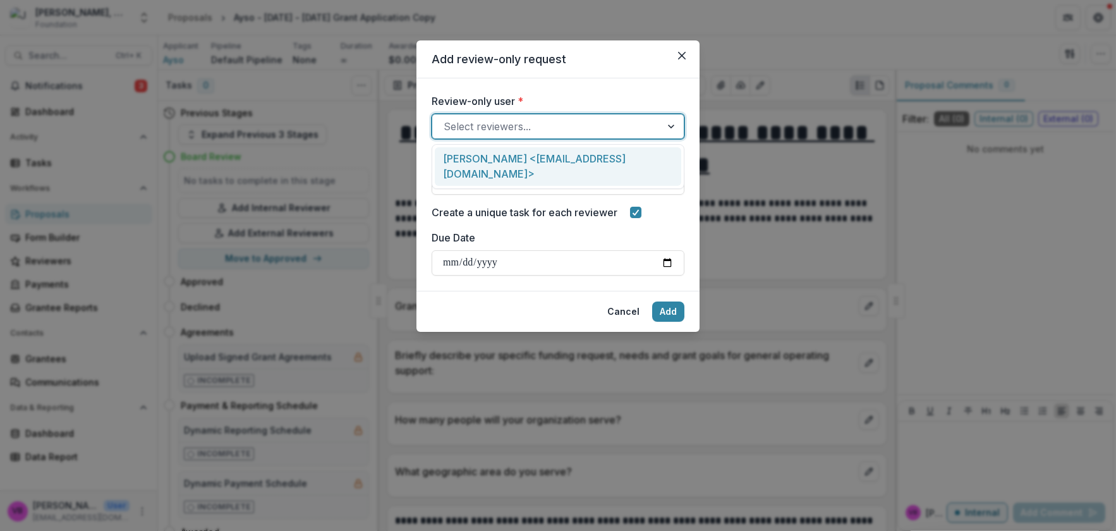
click at [528, 169] on div "Velma Brooks <foundationrootandrise@gmail.com>" at bounding box center [558, 166] width 247 height 39
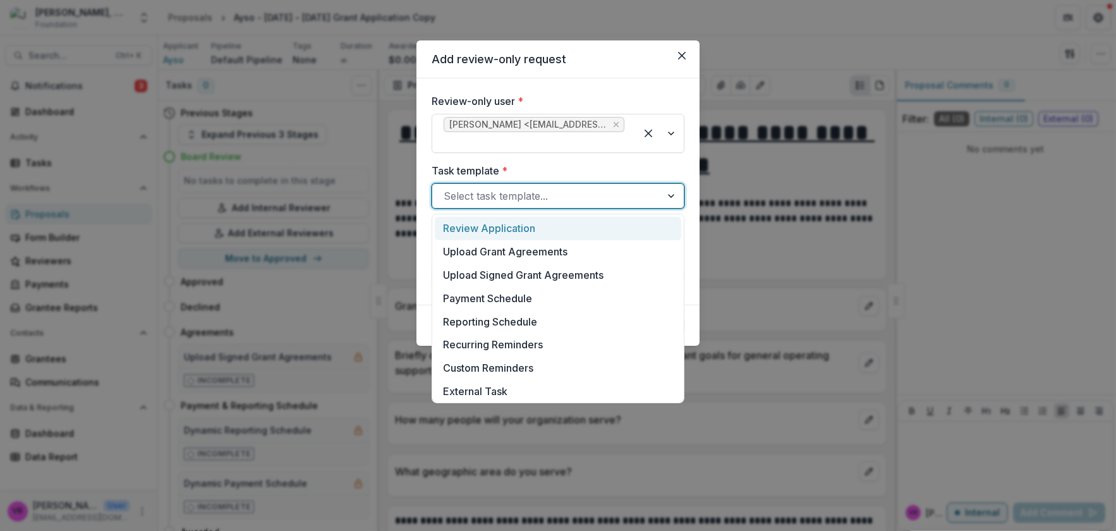
click at [541, 197] on div at bounding box center [547, 196] width 206 height 18
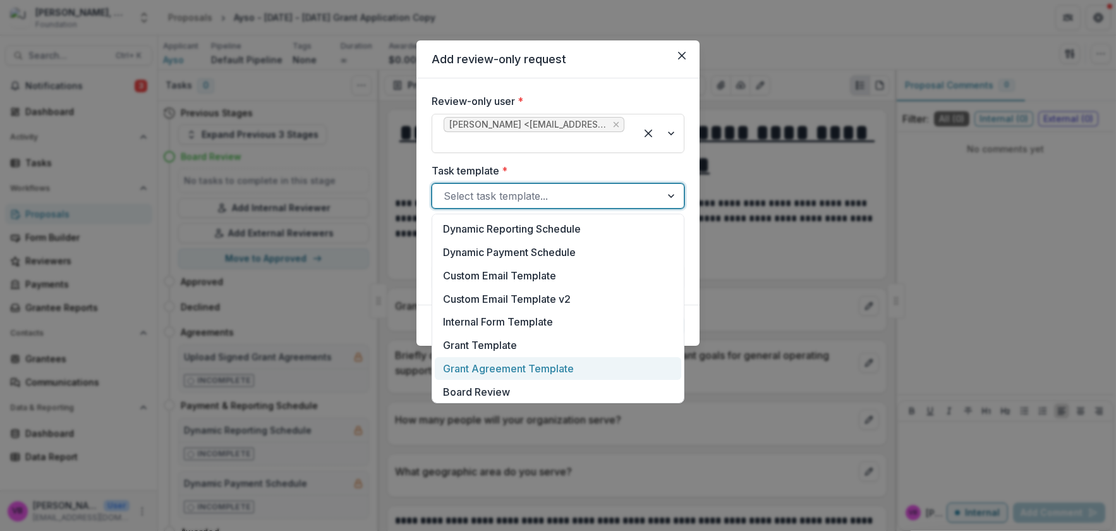
scroll to position [235, 0]
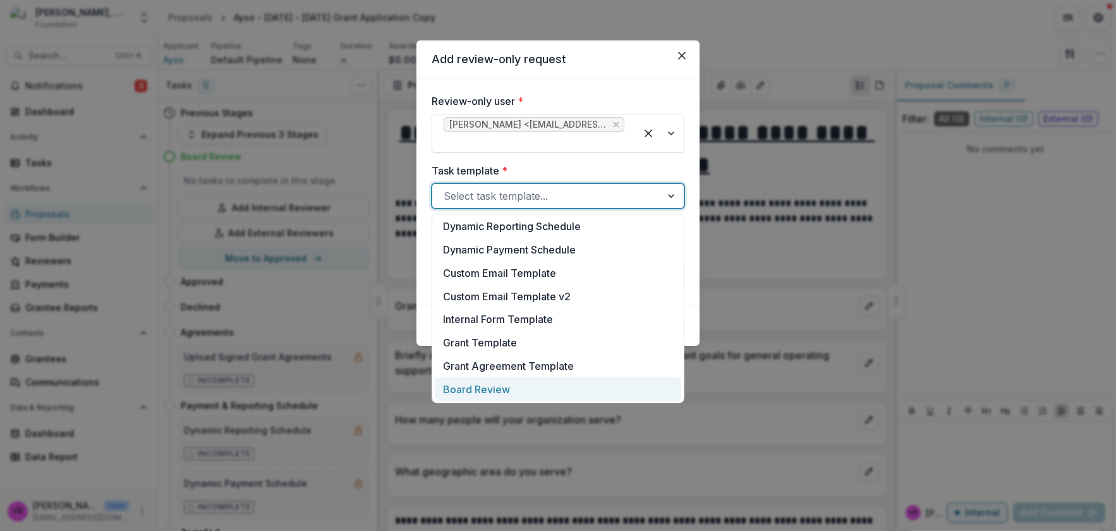
click at [521, 392] on div "Board Review" at bounding box center [558, 388] width 247 height 23
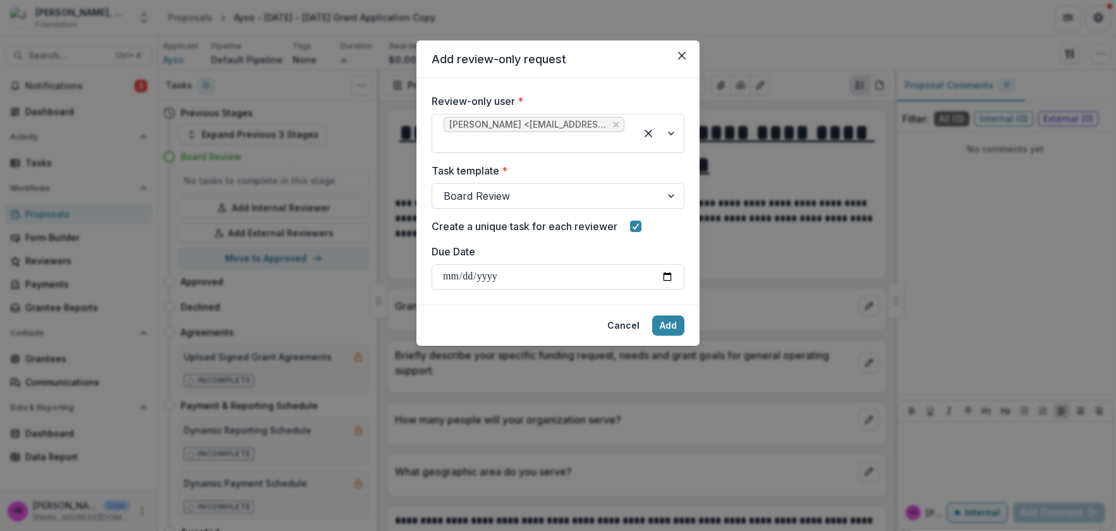
click at [561, 279] on input "Due Date" at bounding box center [558, 276] width 253 height 25
click at [678, 327] on button "Add" at bounding box center [668, 325] width 32 height 20
